Goal: Information Seeking & Learning: Learn about a topic

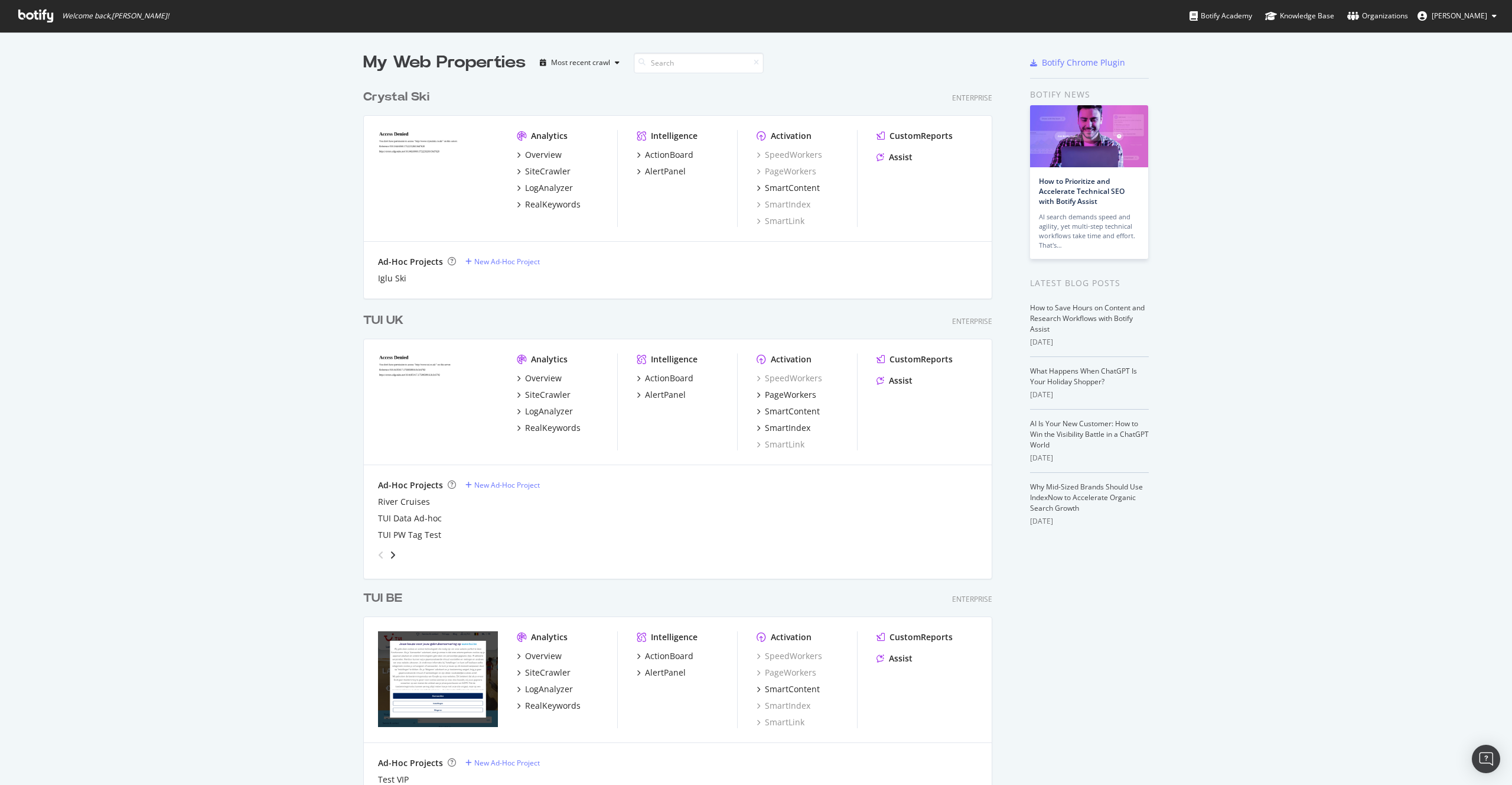
scroll to position [785, 1512]
click at [545, 408] on div "LogAnalyzer" at bounding box center [549, 411] width 48 height 12
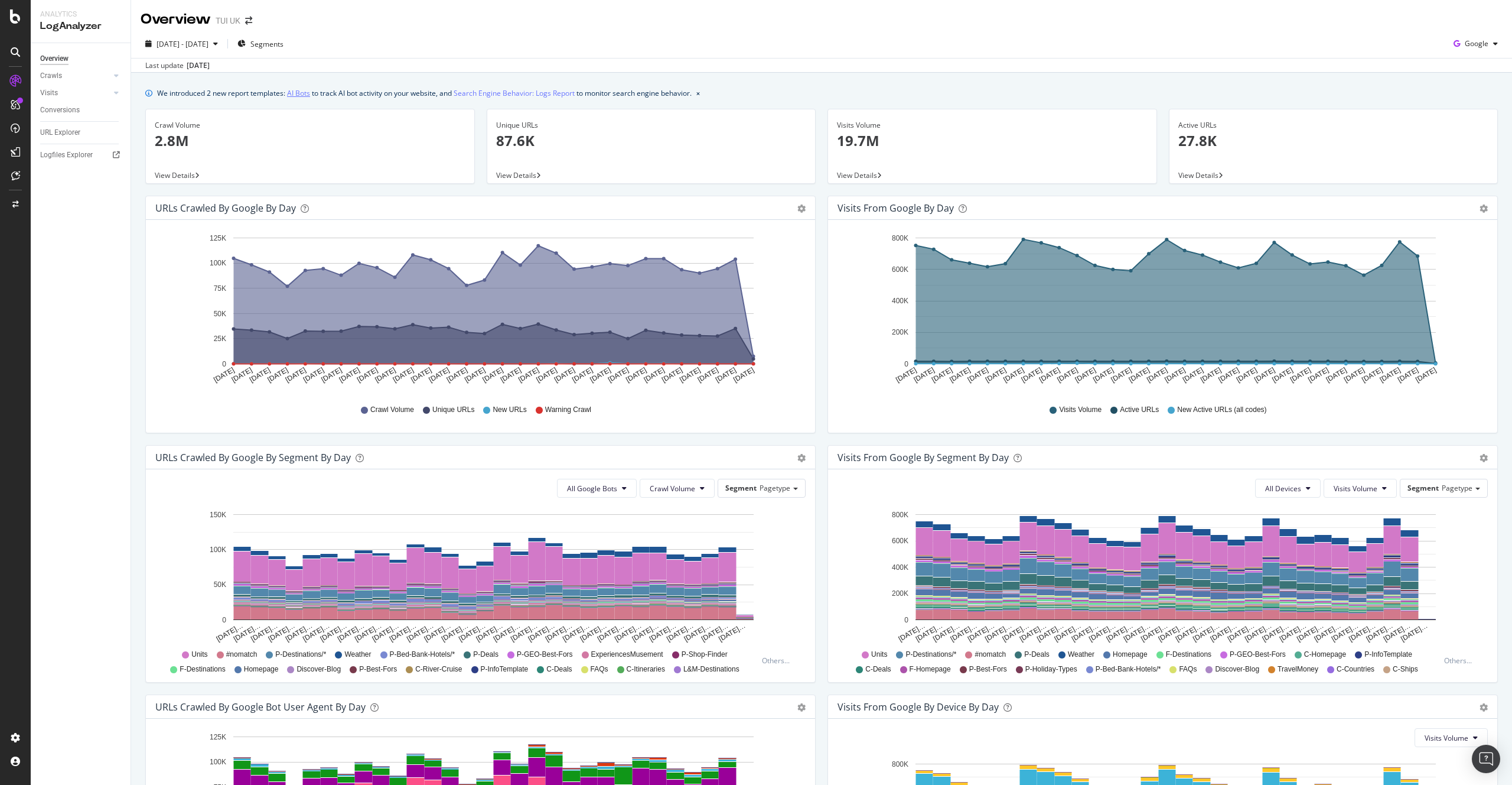
click at [302, 93] on link "AI Bots" at bounding box center [298, 93] width 23 height 13
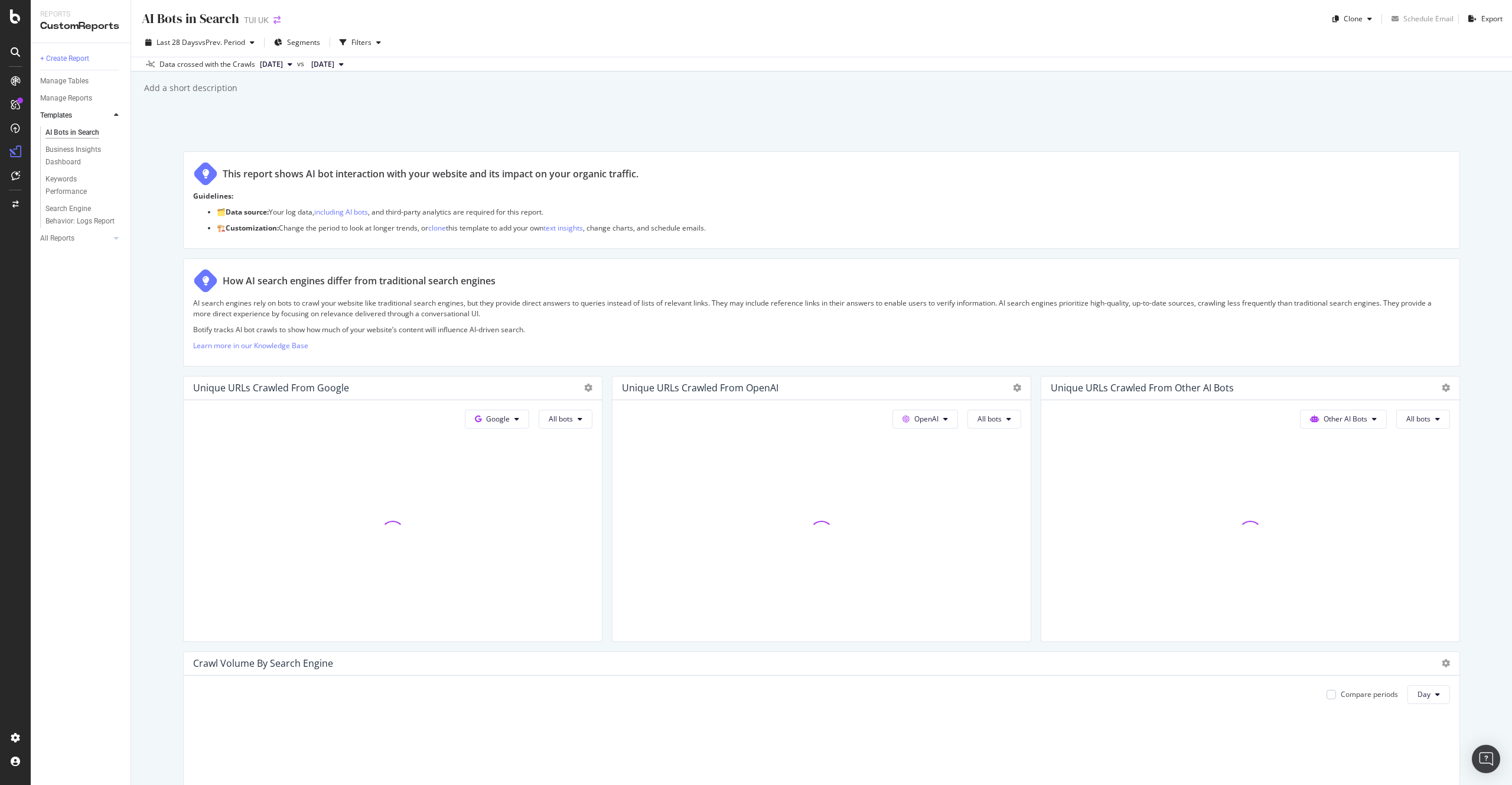
click at [275, 17] on icon "arrow-right-arrow-left" at bounding box center [277, 20] width 7 height 9
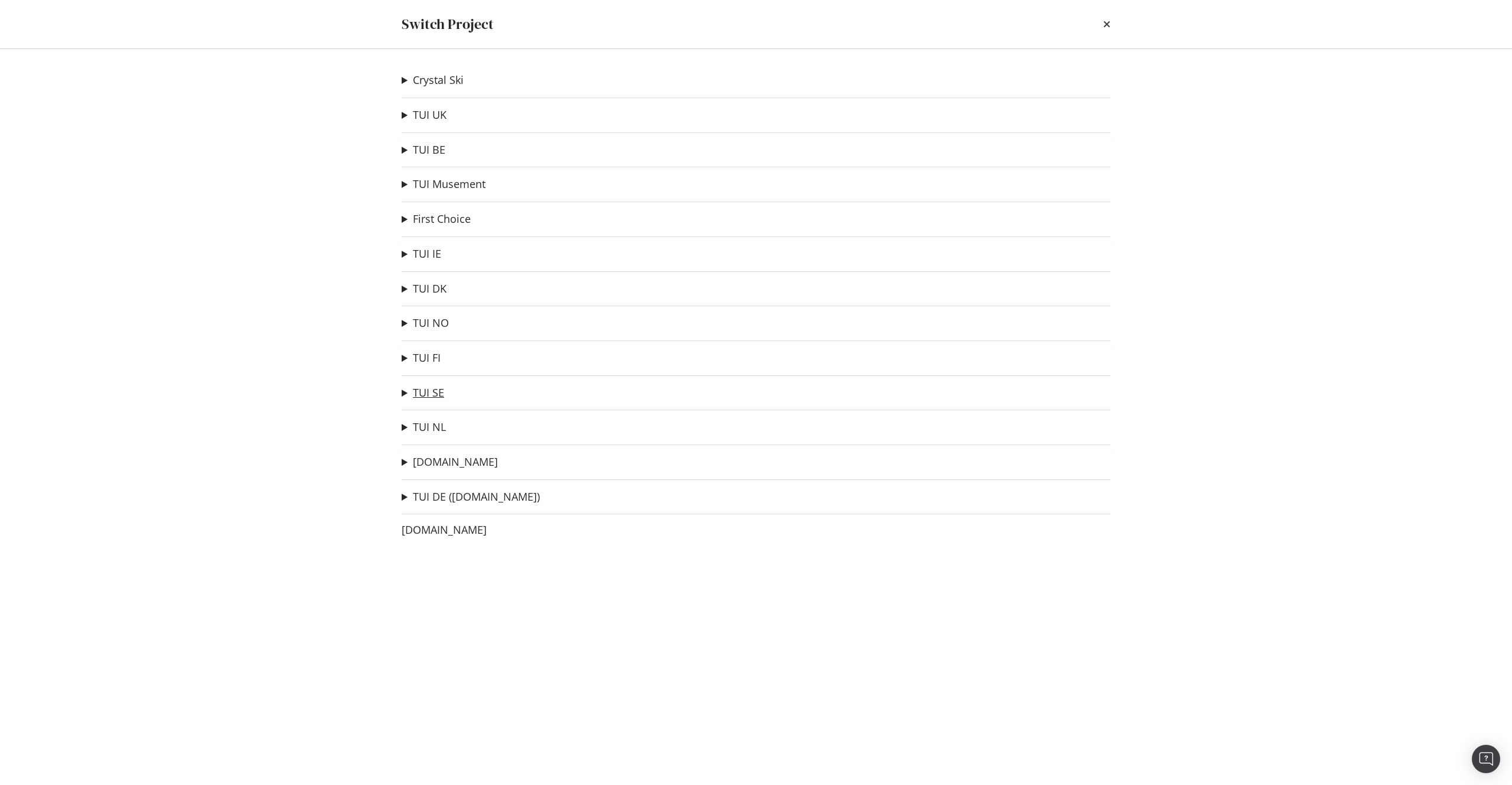
click at [428, 390] on link "TUI SE" at bounding box center [429, 393] width 31 height 13
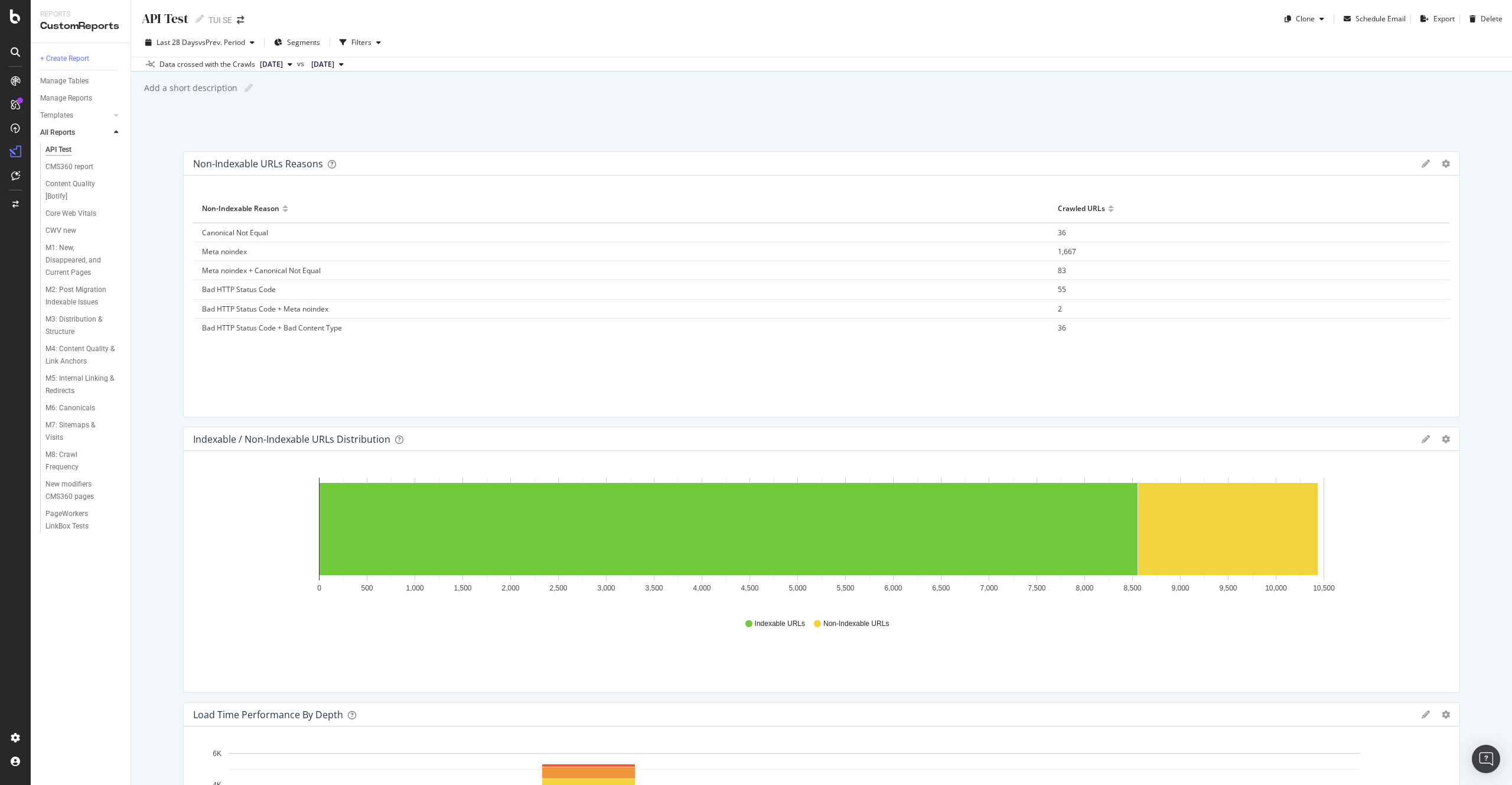
click at [16, 80] on icon at bounding box center [16, 81] width 9 height 9
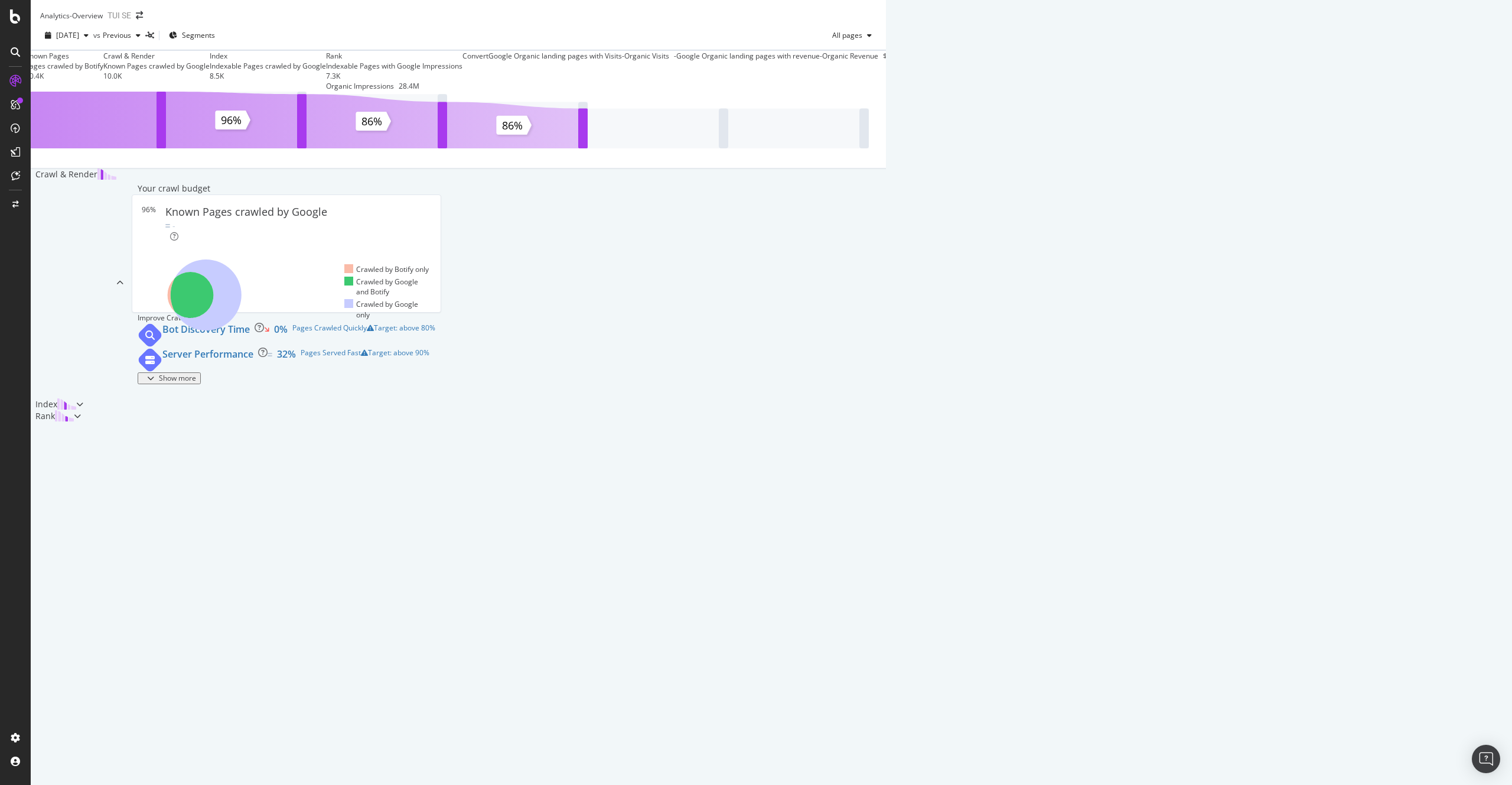
click at [886, 350] on div "Known Pages Pages crawled by Botify 10.4K Crawl & Render Known Pages crawled by…" at bounding box center [458, 236] width 856 height 372
click at [70, 149] on div "LogAnalyzer" at bounding box center [67, 154] width 46 height 12
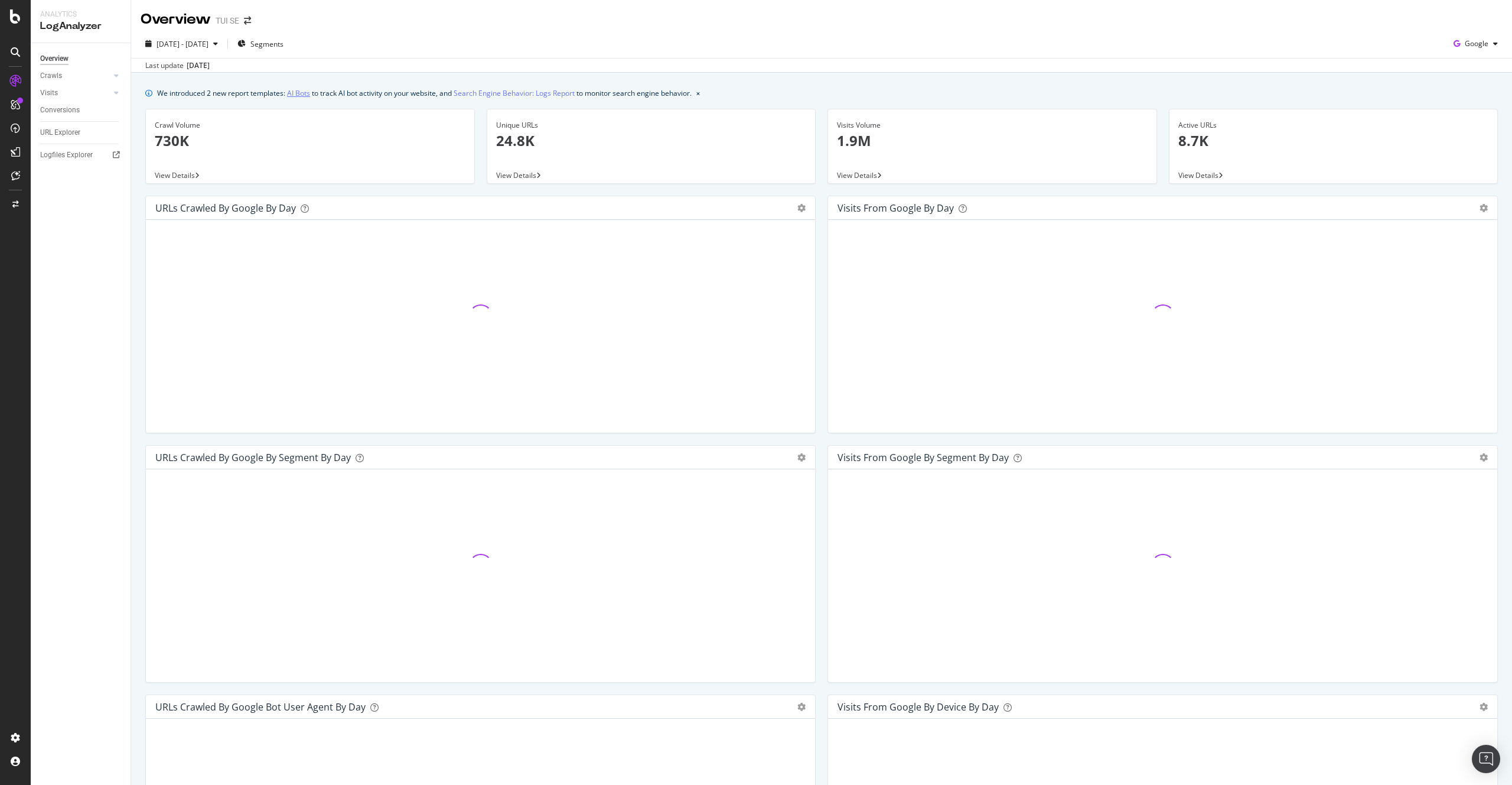
click at [300, 94] on link "AI Bots" at bounding box center [298, 93] width 23 height 13
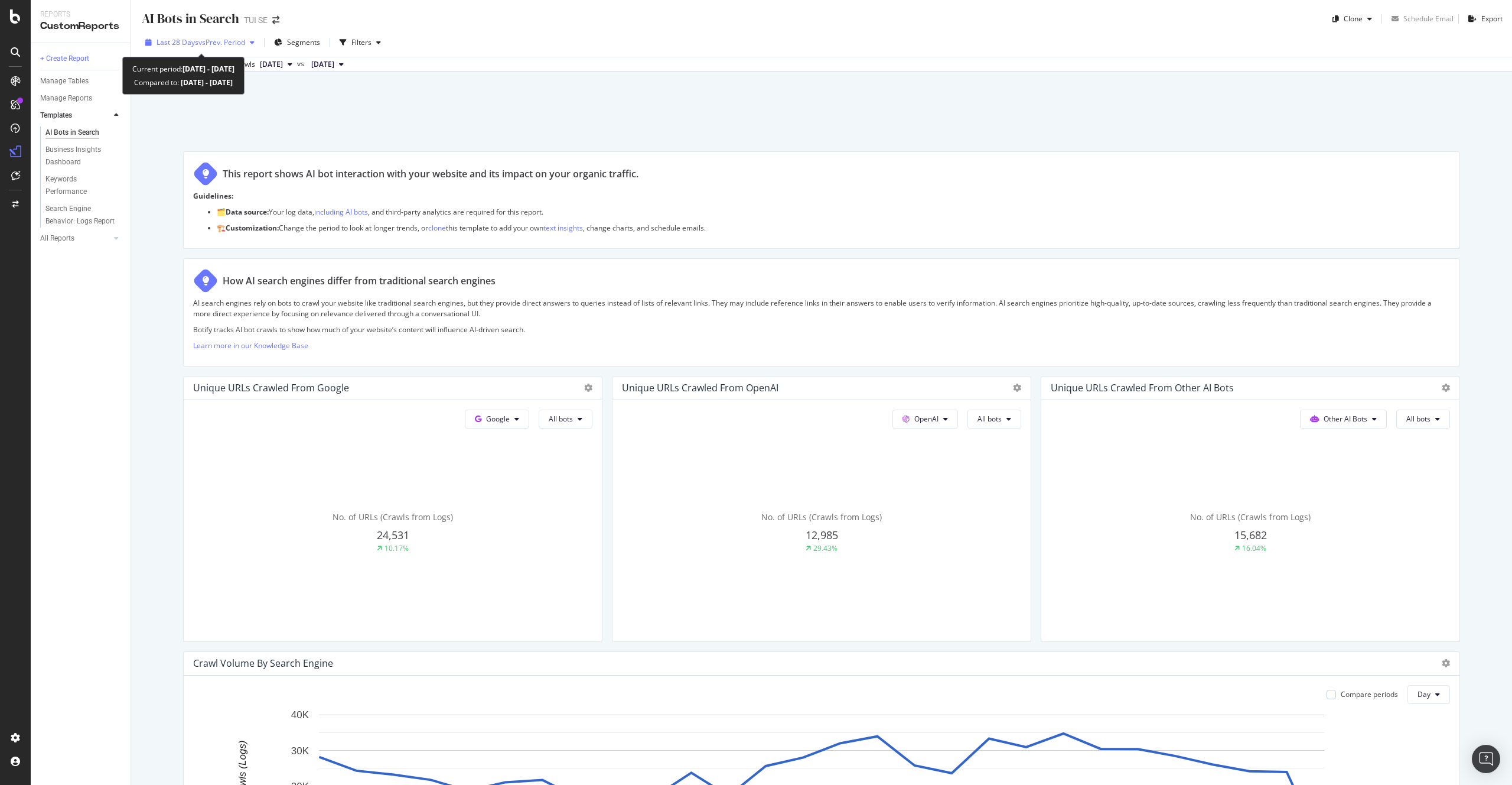
click at [209, 42] on span "vs Prev. Period" at bounding box center [221, 42] width 46 height 10
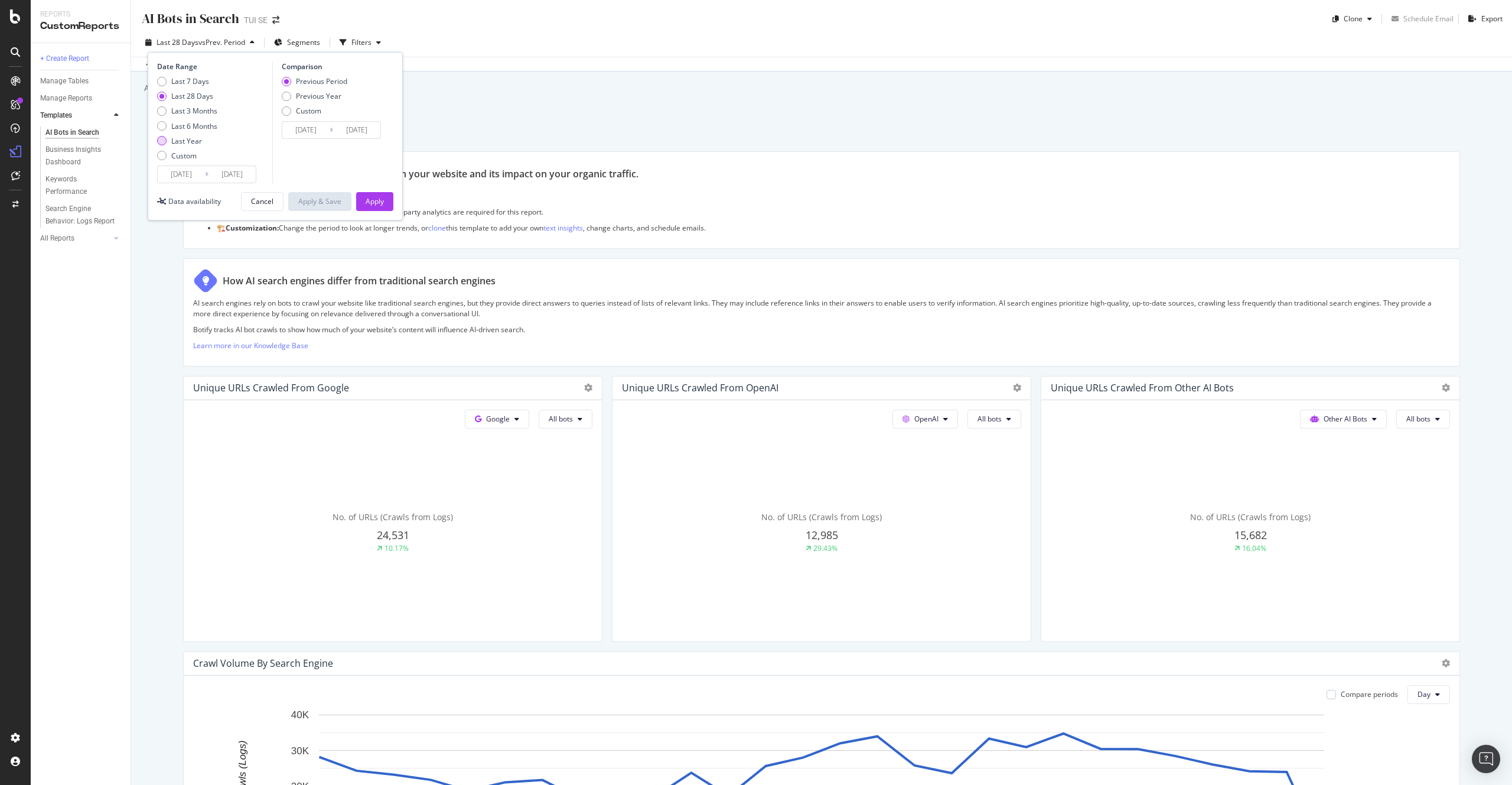
click at [190, 140] on div "Last Year" at bounding box center [187, 141] width 31 height 10
type input "[DATE]"
click at [382, 205] on div "Apply" at bounding box center [375, 201] width 18 height 10
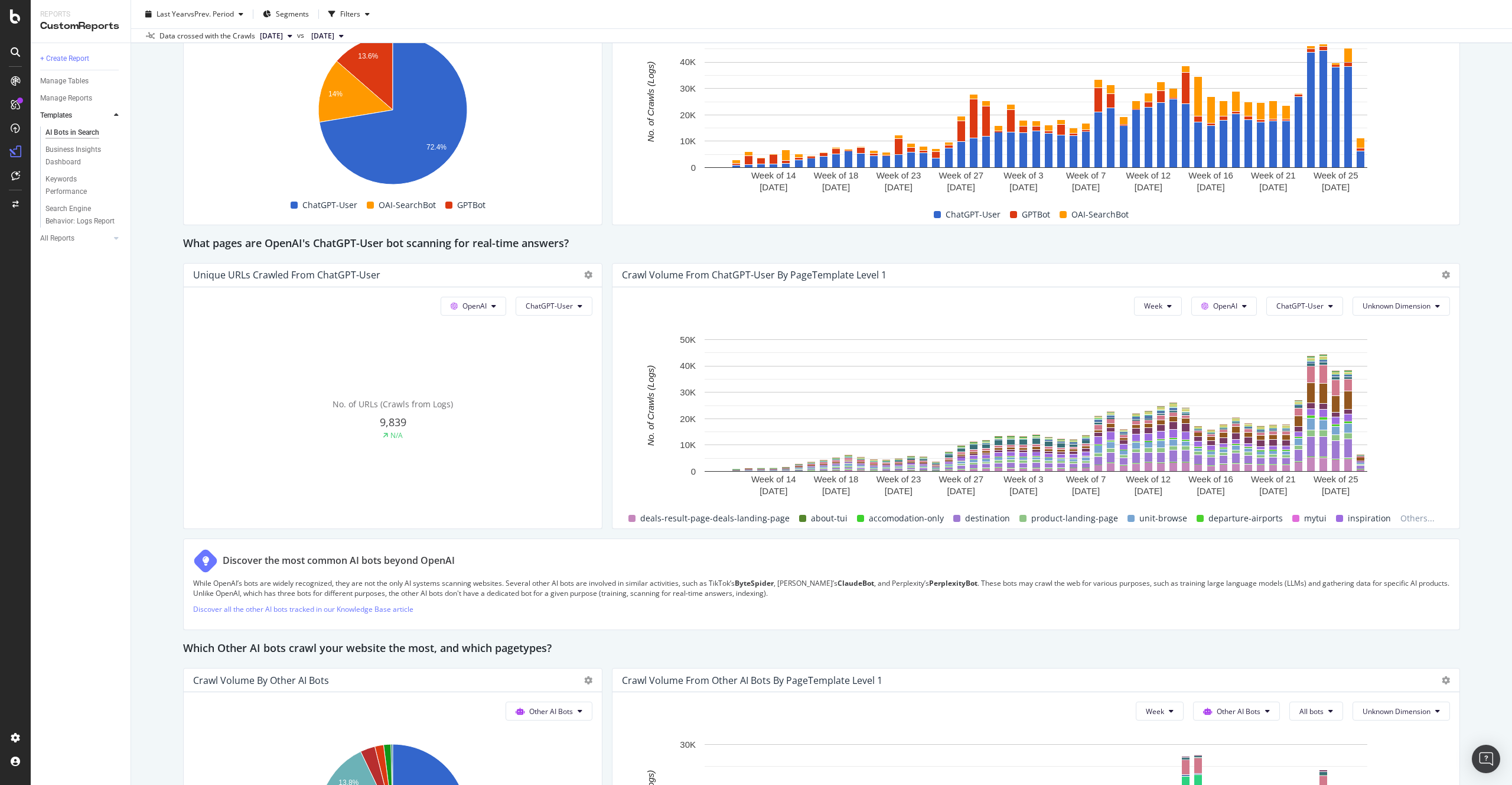
scroll to position [1188, 0]
